Goal: Information Seeking & Learning: Learn about a topic

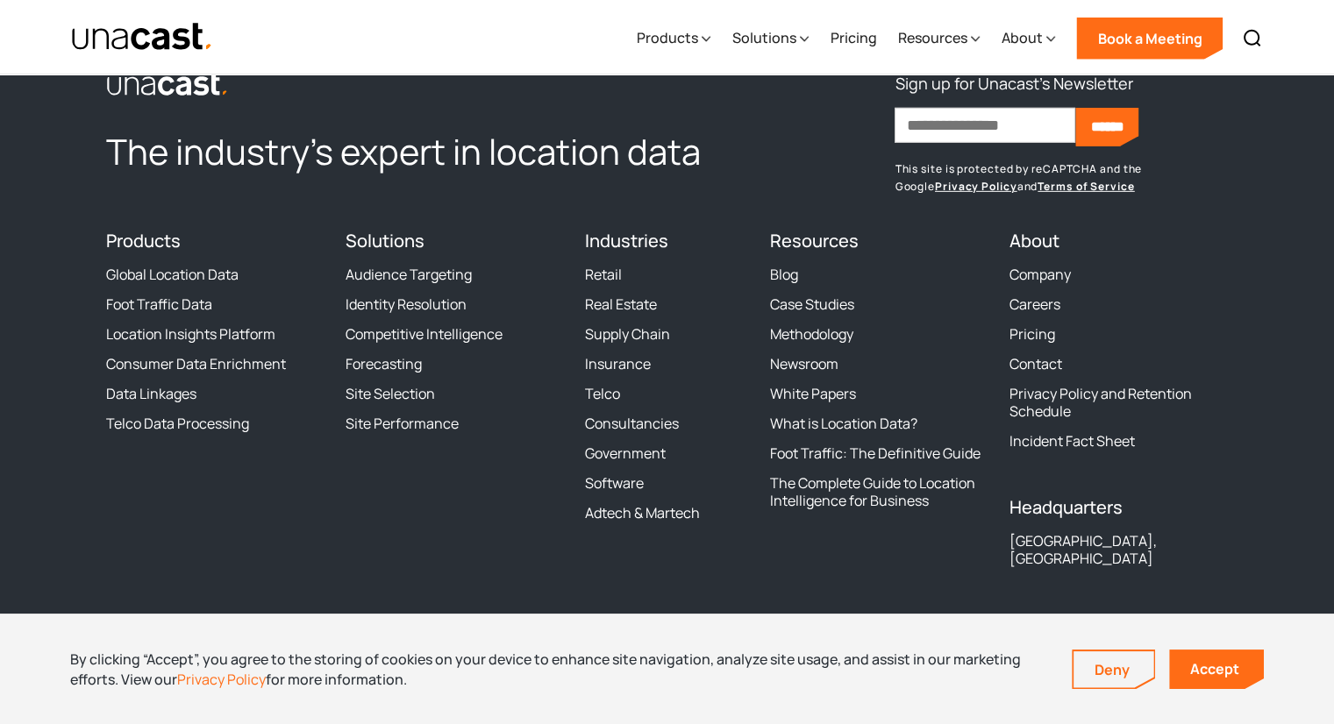
scroll to position [5397, 0]
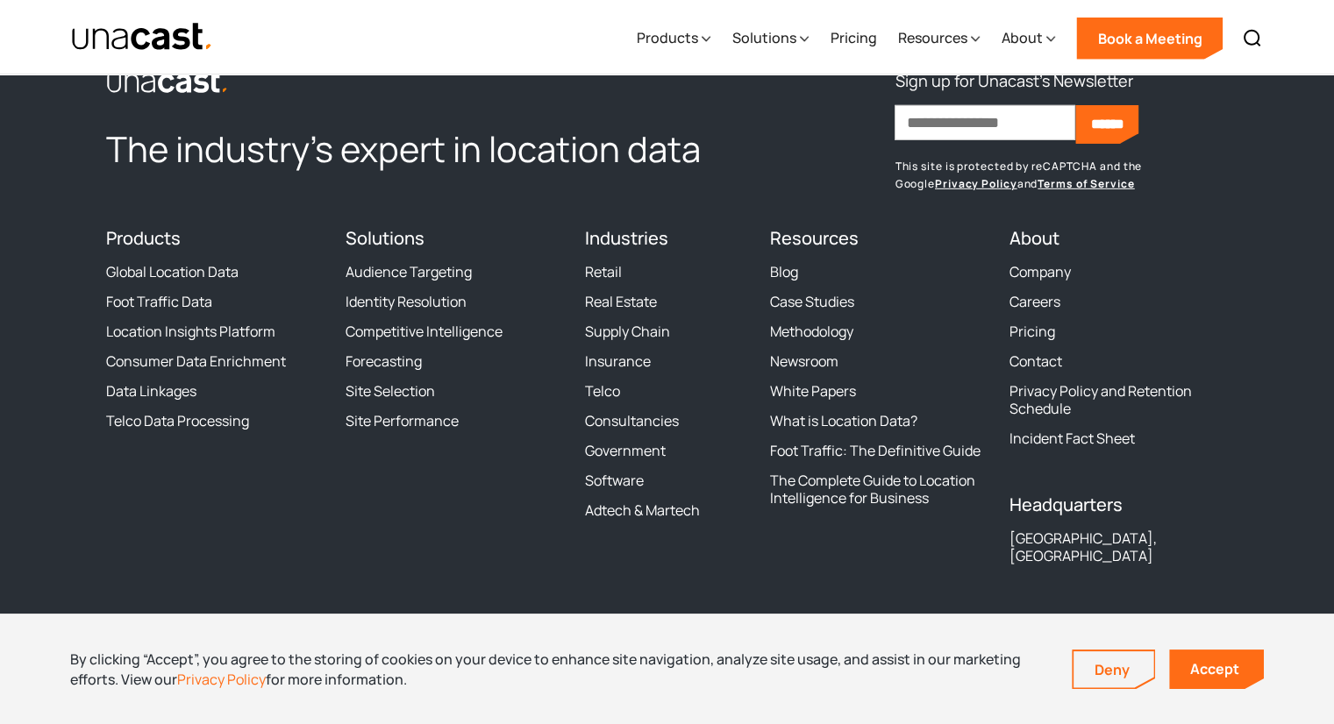
click at [810, 34] on div "Products Location Intelligence Global Location Data Foot Traffic Data Location …" at bounding box center [948, 37] width 646 height 75
click at [800, 39] on div "Solutions" at bounding box center [769, 39] width 77 height 72
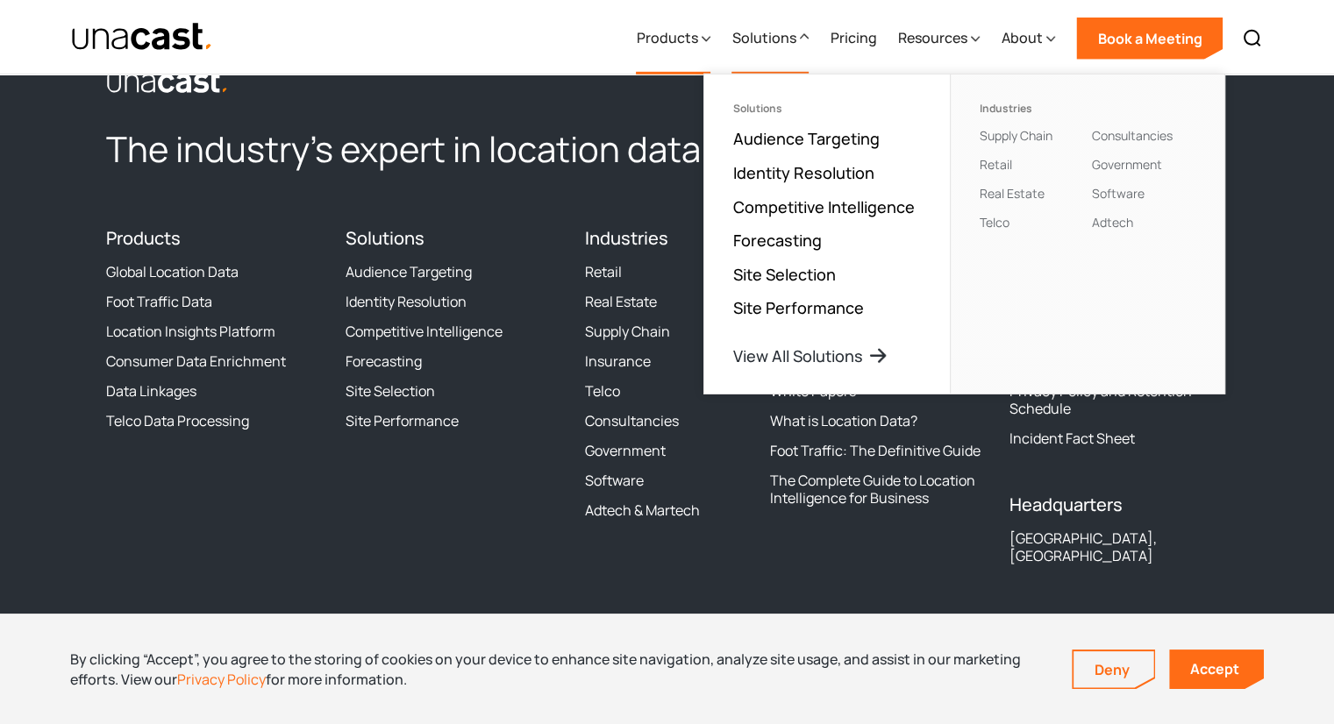
click at [697, 40] on div "Products" at bounding box center [666, 37] width 61 height 21
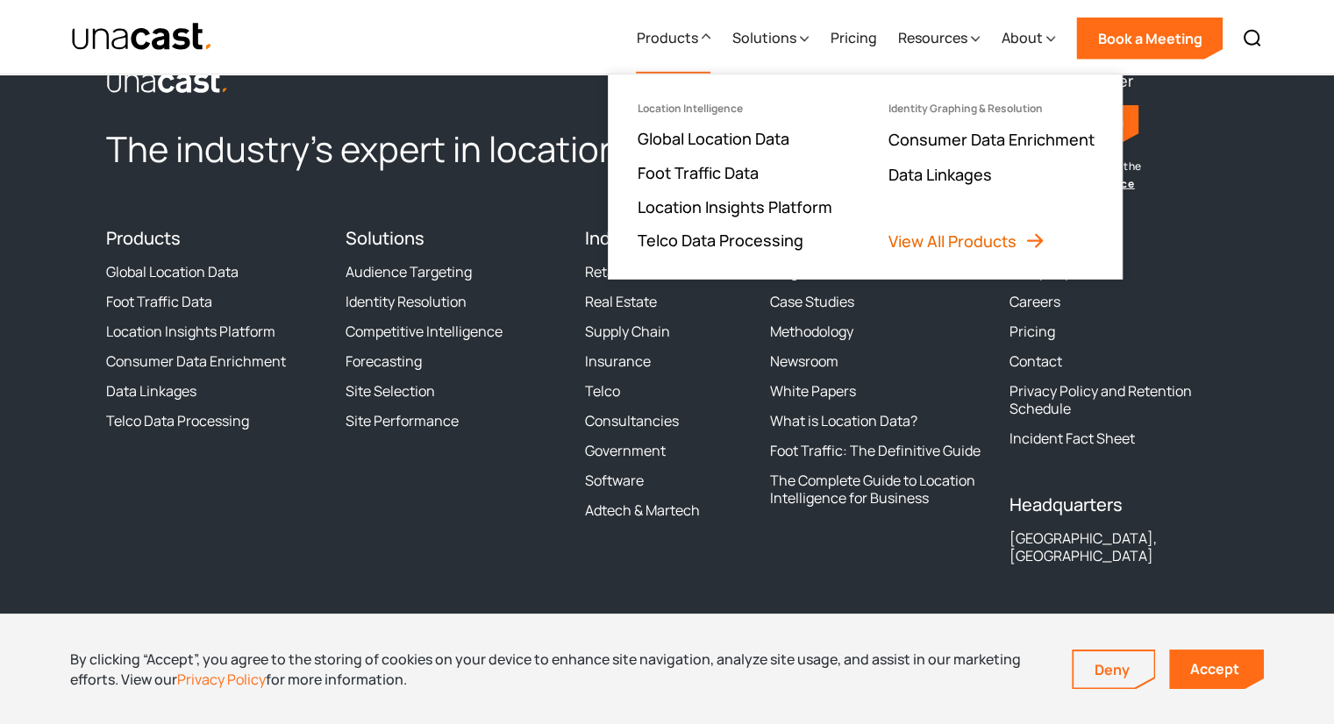
click at [971, 232] on link "View All Products" at bounding box center [967, 241] width 158 height 21
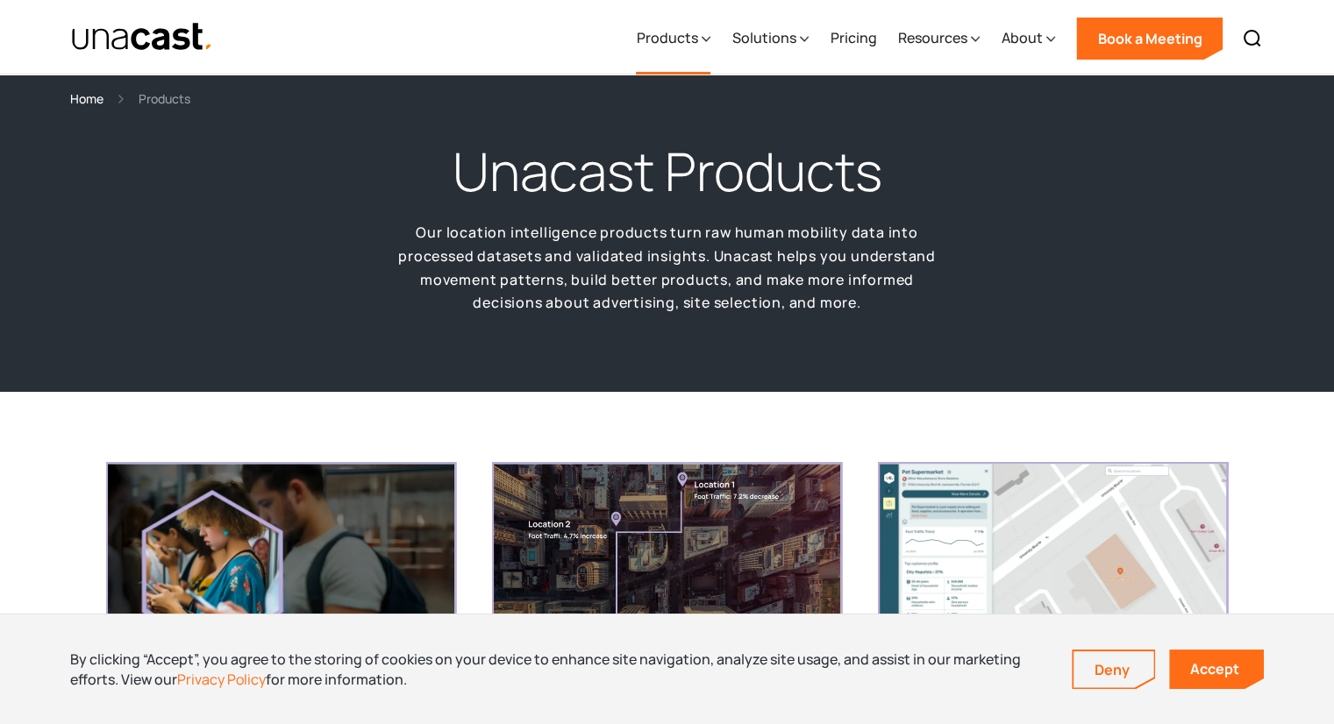
click at [697, 33] on div "Products" at bounding box center [666, 37] width 61 height 21
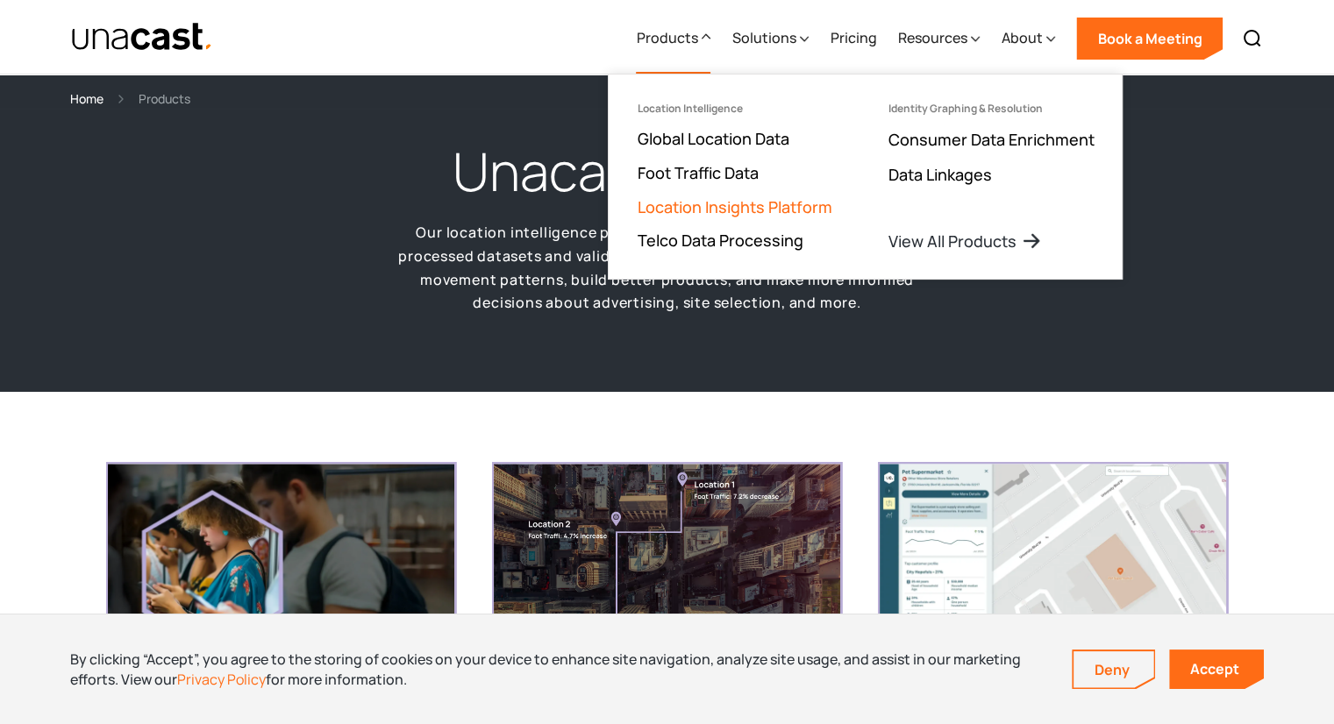
click at [723, 209] on link "Location Insights Platform" at bounding box center [734, 206] width 195 height 21
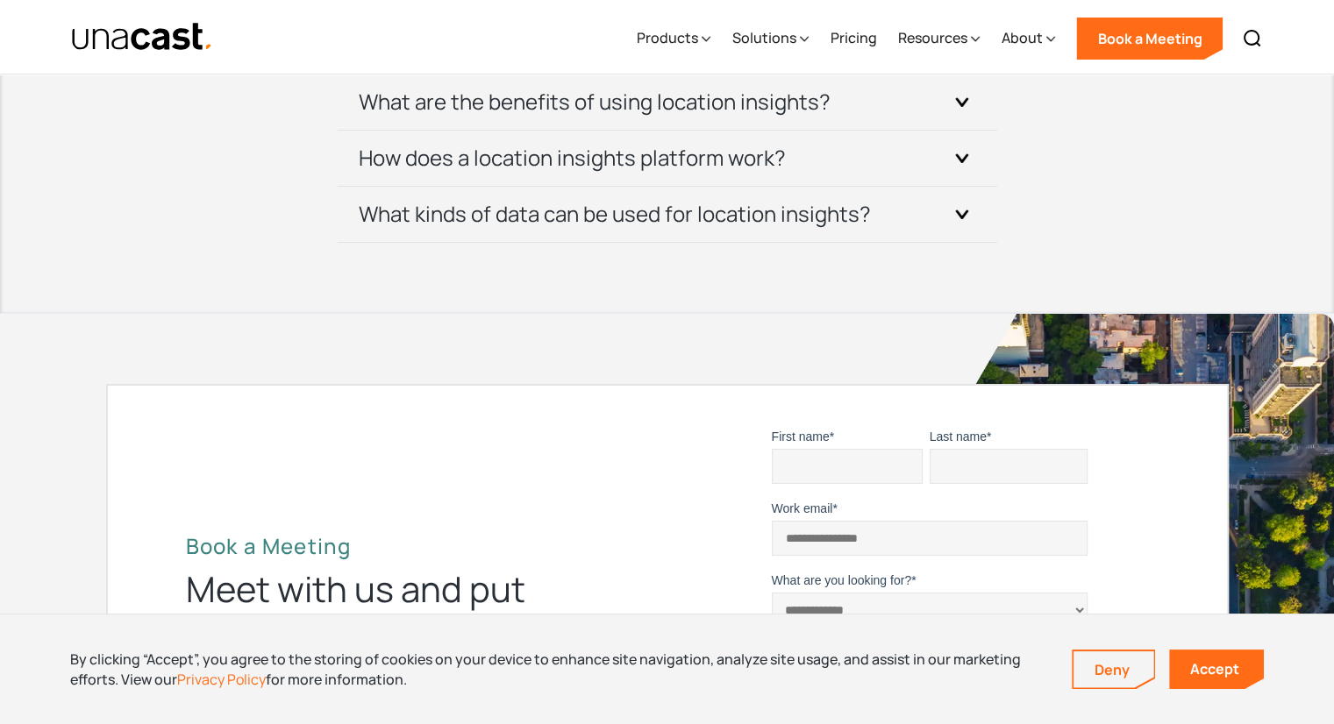
scroll to position [6490, 0]
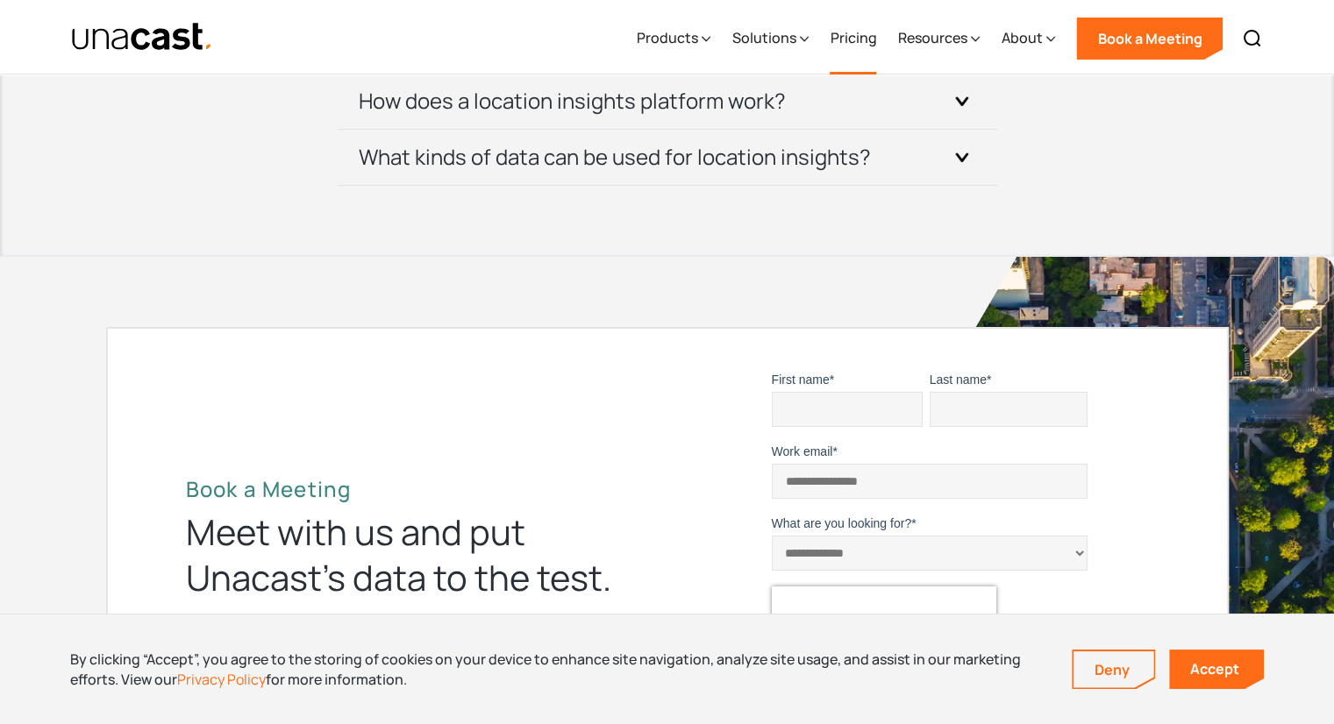
click at [863, 42] on link "Pricing" at bounding box center [853, 39] width 46 height 72
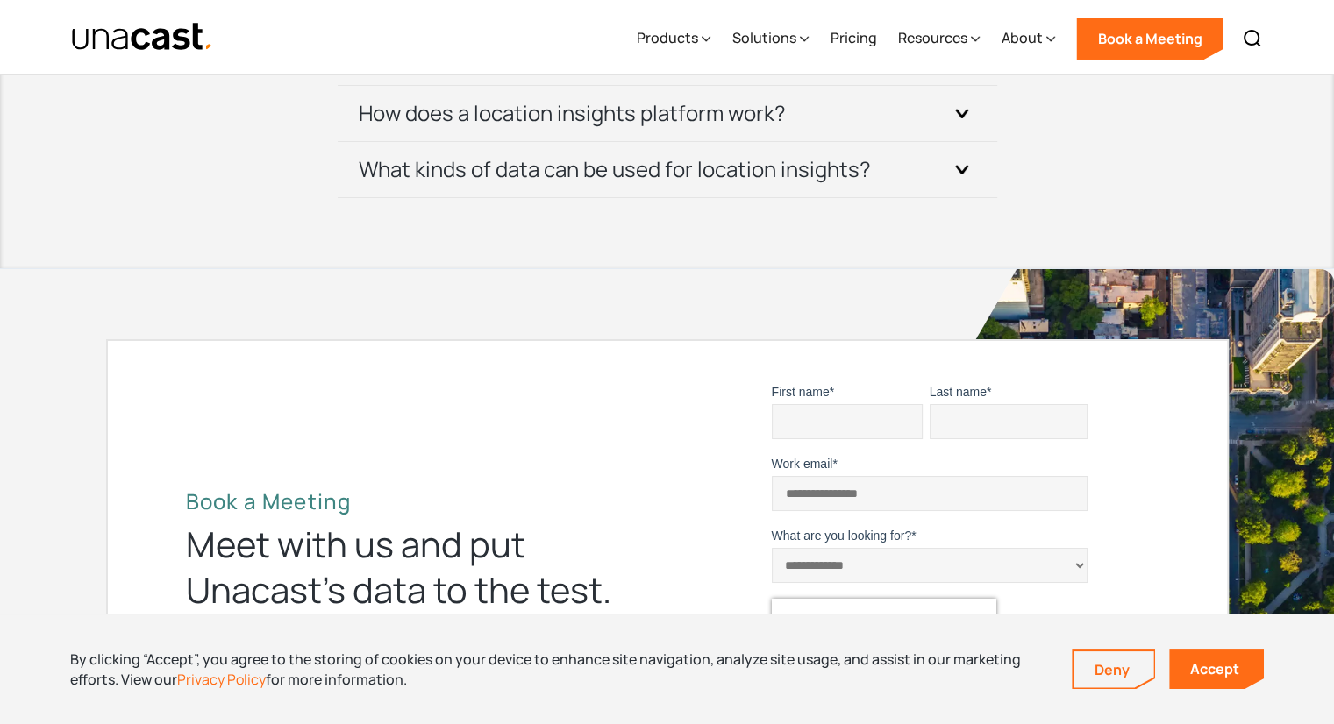
scroll to position [6490, 0]
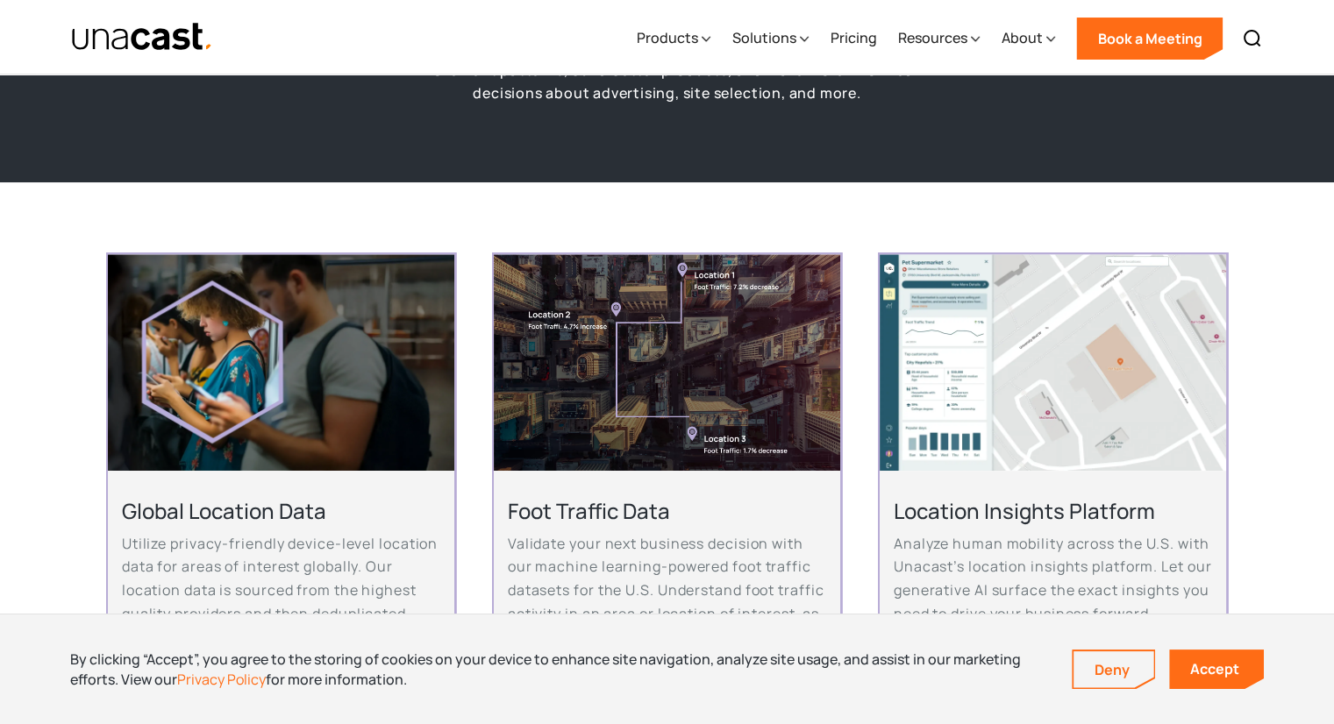
scroll to position [263, 0]
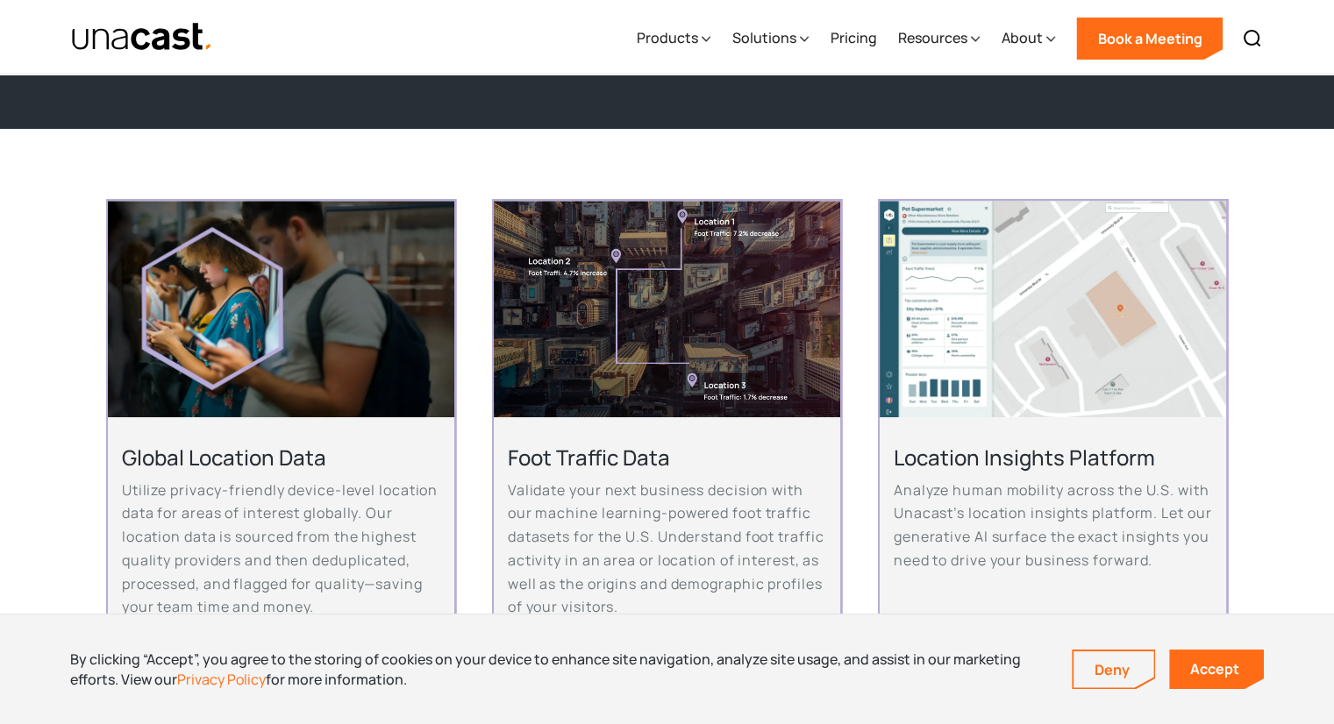
click at [1145, 498] on p "Analyze human mobility across the U.S. with Unacast’s location insights platfor…" at bounding box center [1053, 526] width 318 height 94
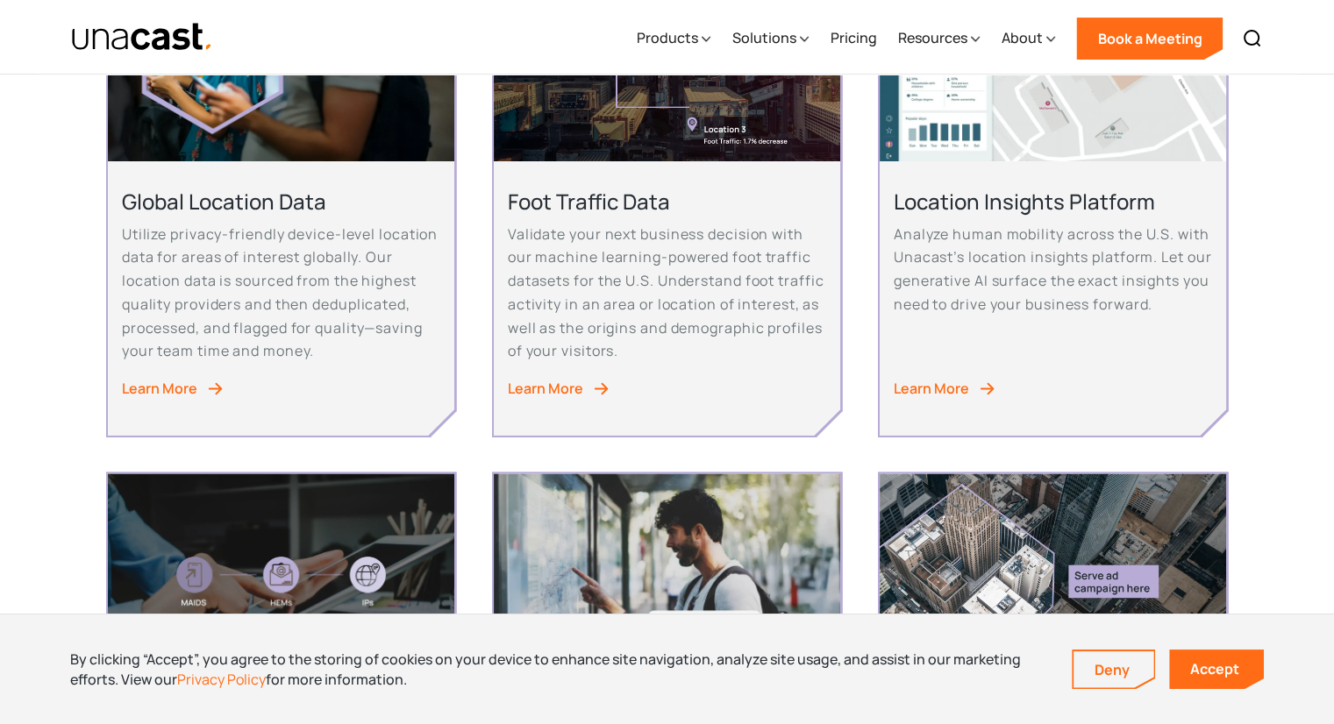
scroll to position [526, 0]
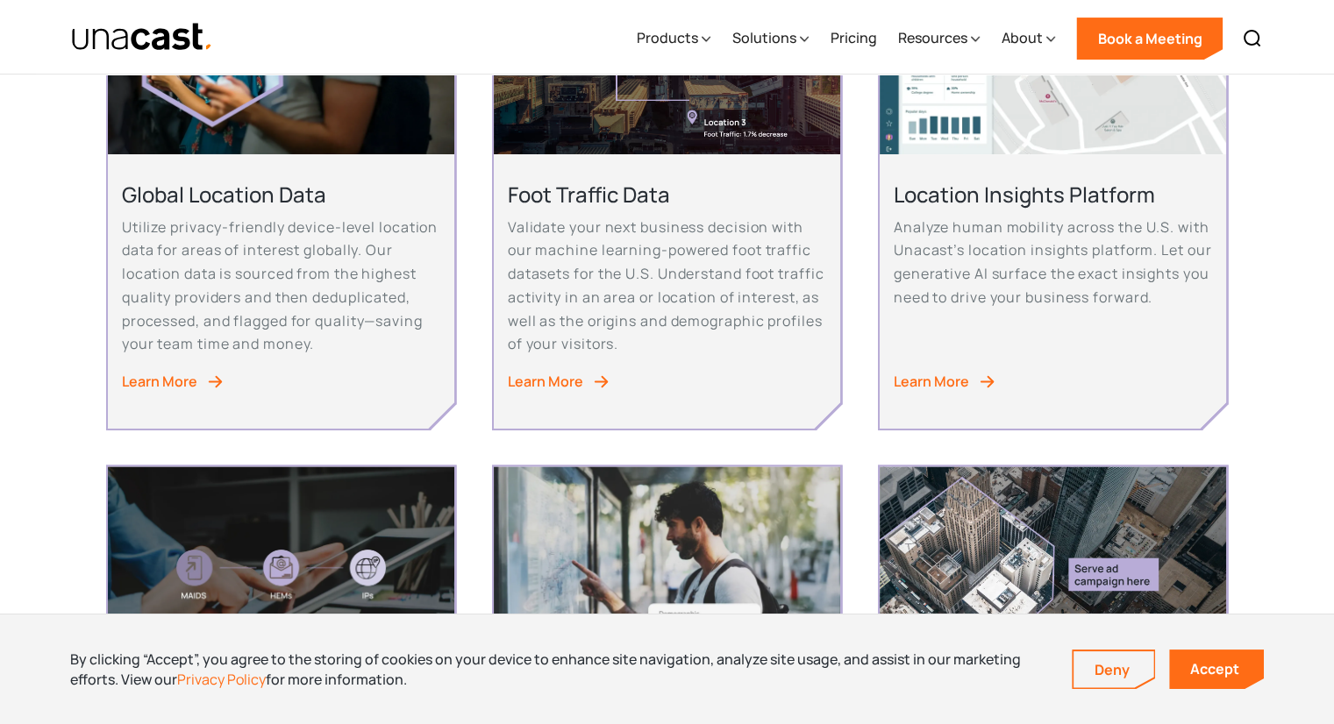
click at [962, 391] on div "Learn More" at bounding box center [931, 382] width 75 height 24
